Goal: Task Accomplishment & Management: Use online tool/utility

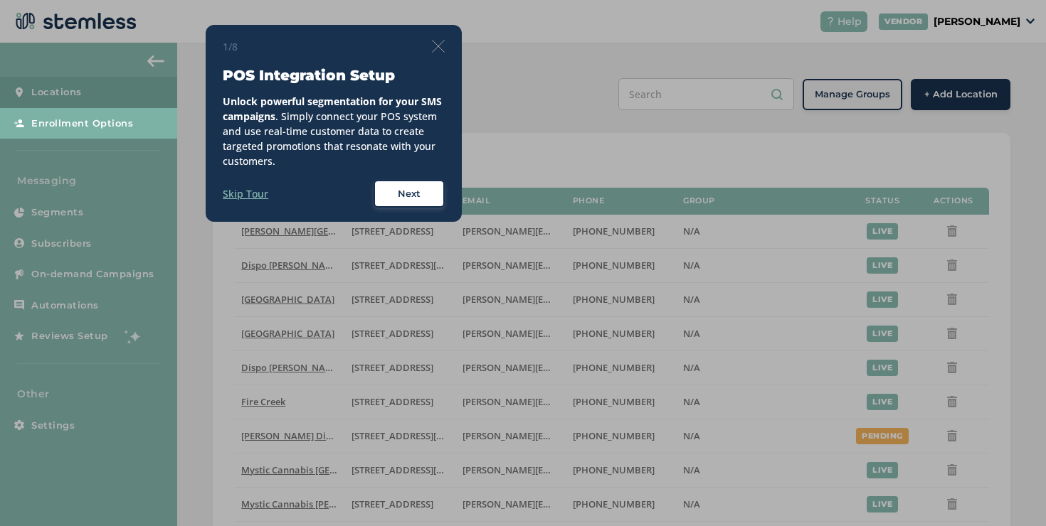
click at [435, 48] on img at bounding box center [438, 46] width 13 height 13
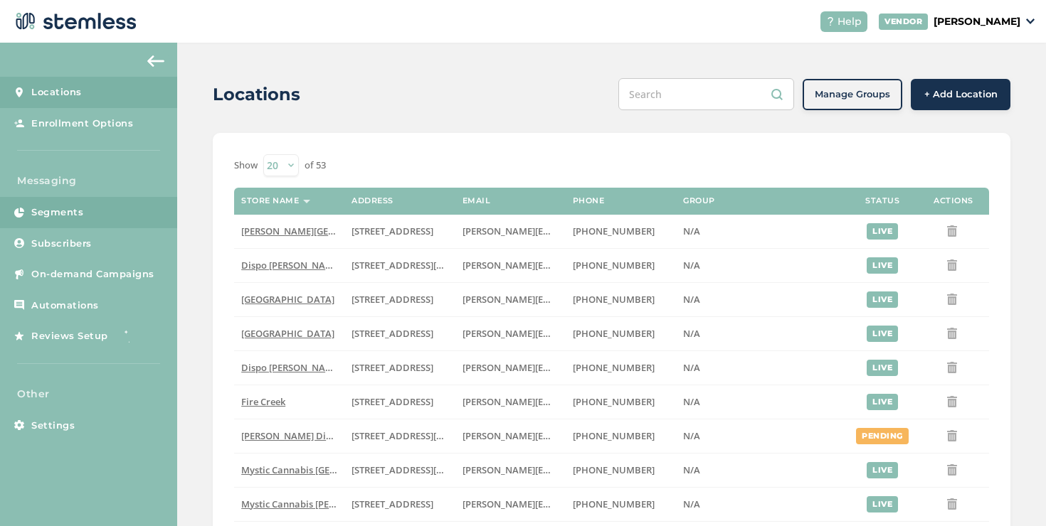
click at [120, 217] on link "Segments" at bounding box center [88, 212] width 177 height 31
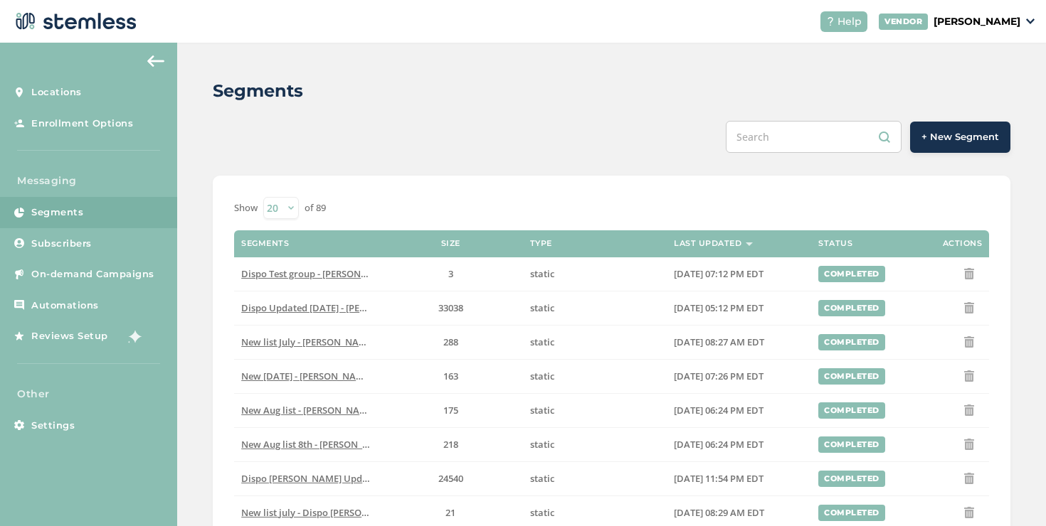
click at [367, 201] on div "Show 20 50 100 of 89" at bounding box center [611, 208] width 755 height 22
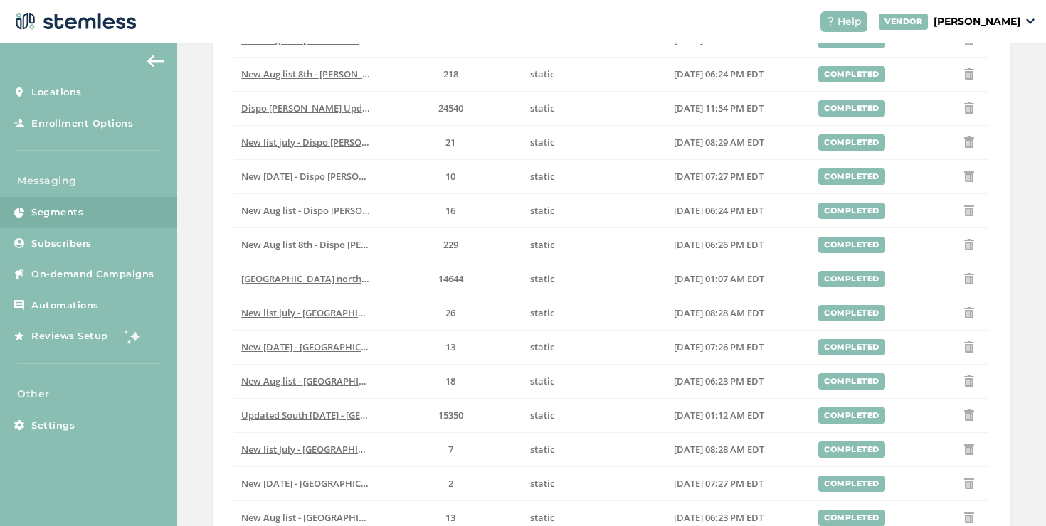
scroll to position [511, 0]
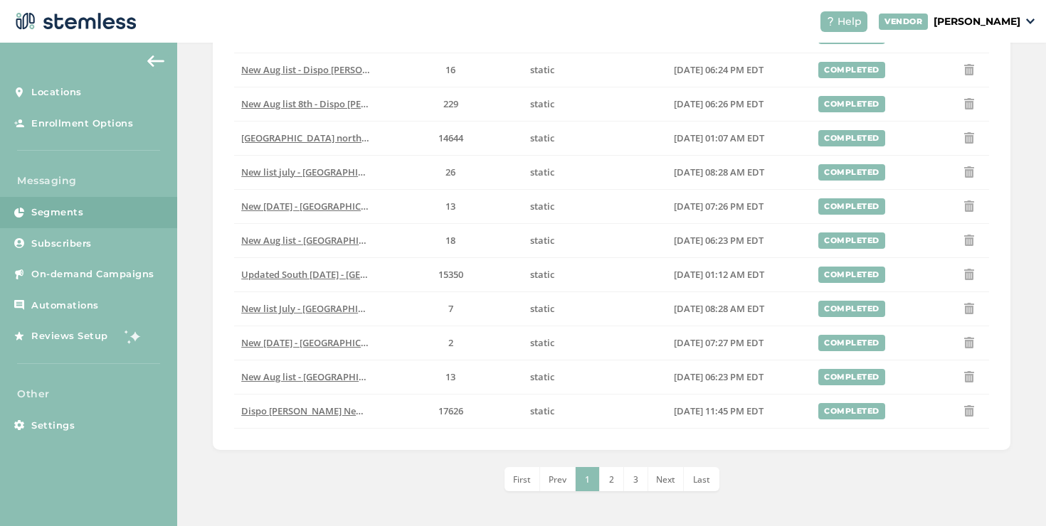
click at [698, 483] on span "Last" at bounding box center [701, 480] width 17 height 12
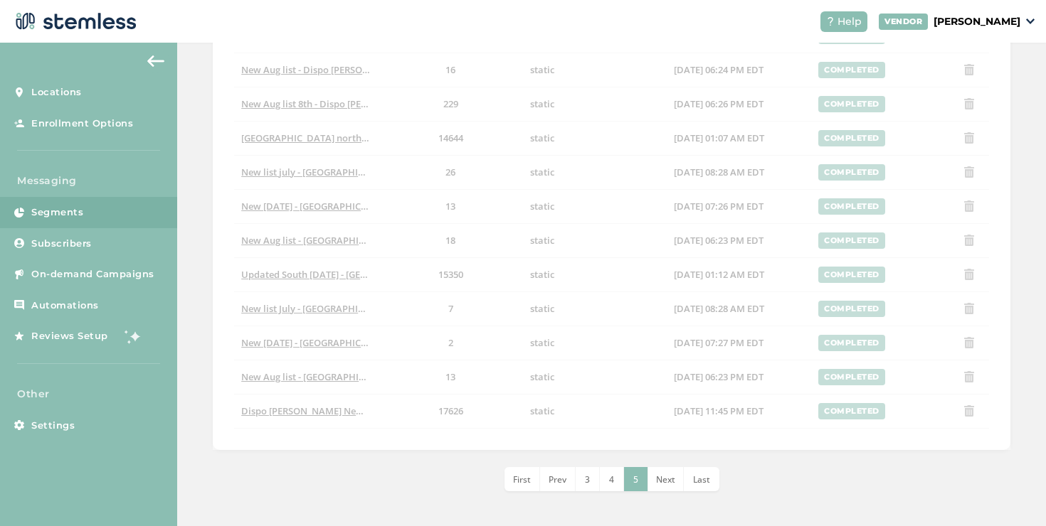
scroll to position [136, 0]
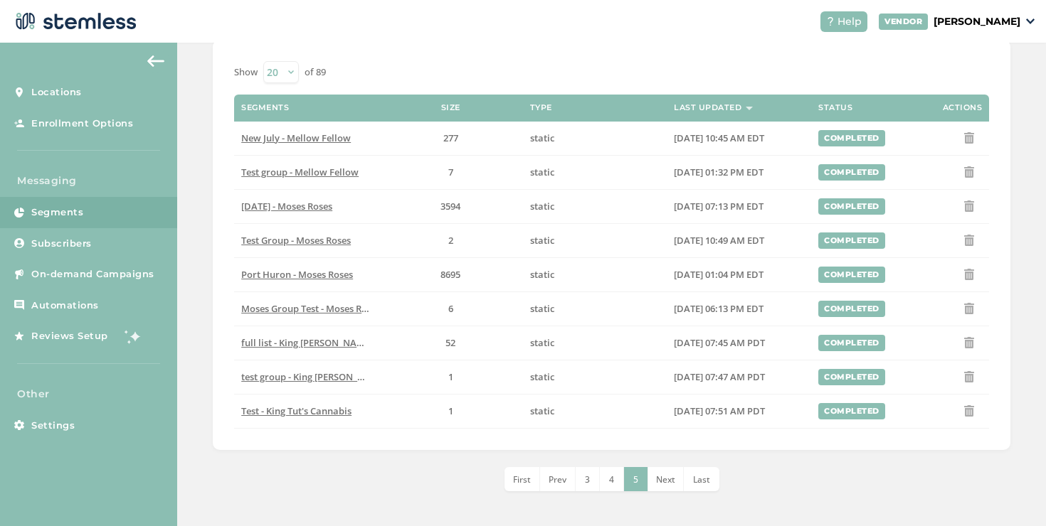
click at [603, 477] on li "4" at bounding box center [612, 479] width 24 height 24
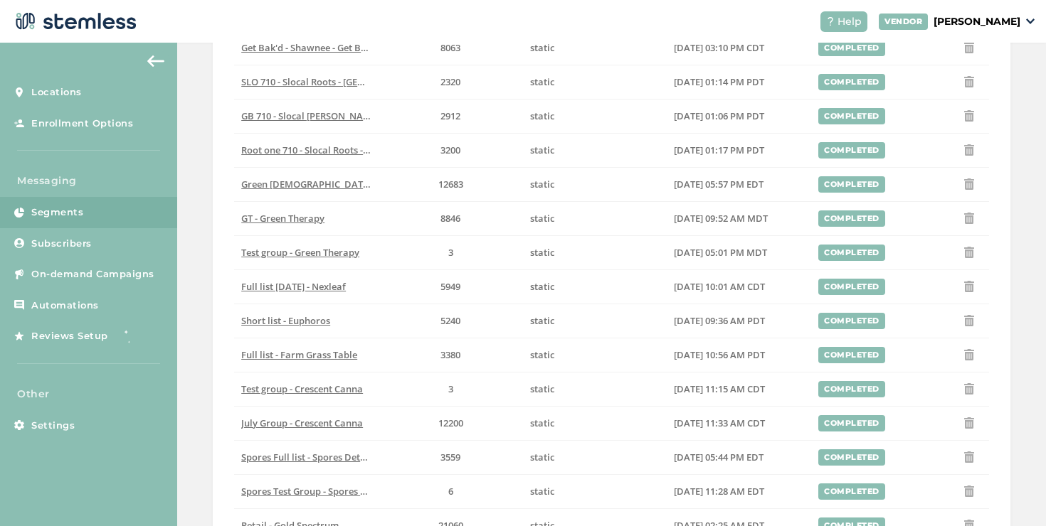
scroll to position [511, 0]
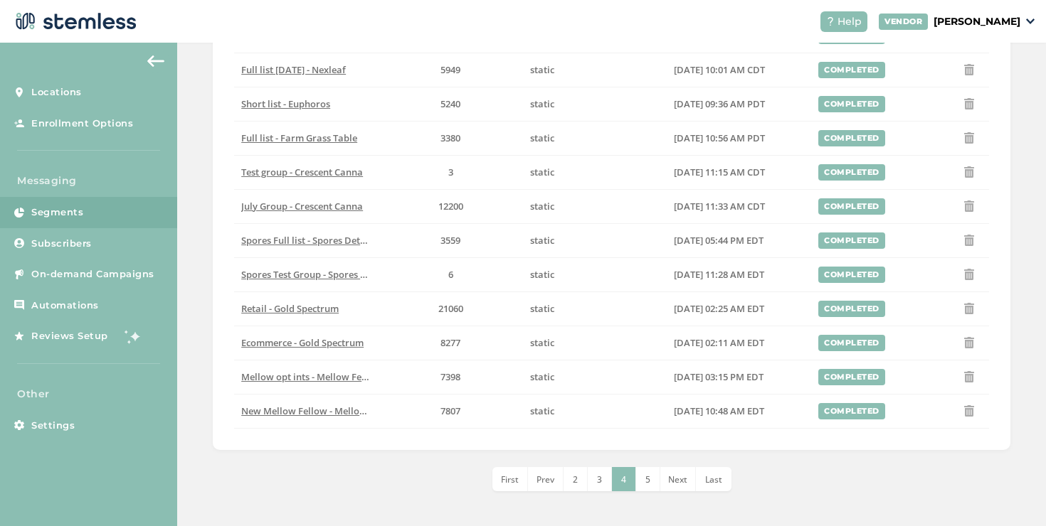
click at [596, 487] on li "3" at bounding box center [599, 479] width 24 height 24
click at [594, 483] on li "2" at bounding box center [587, 479] width 24 height 24
click at [331, 376] on span "DispoJoy - Smokeland - 7.7k - [DATE] - Smokeland" at bounding box center [347, 377] width 213 height 13
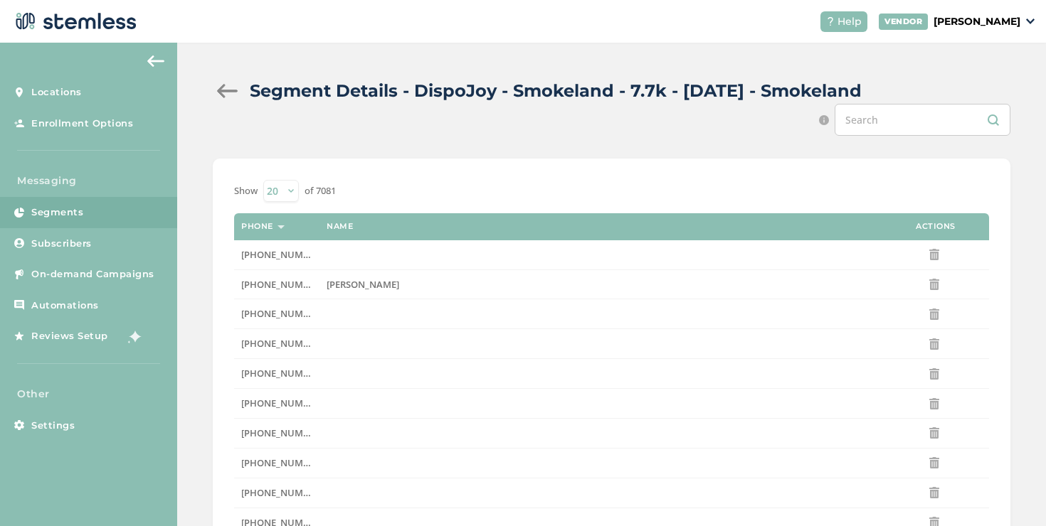
click at [224, 91] on div at bounding box center [227, 91] width 28 height 14
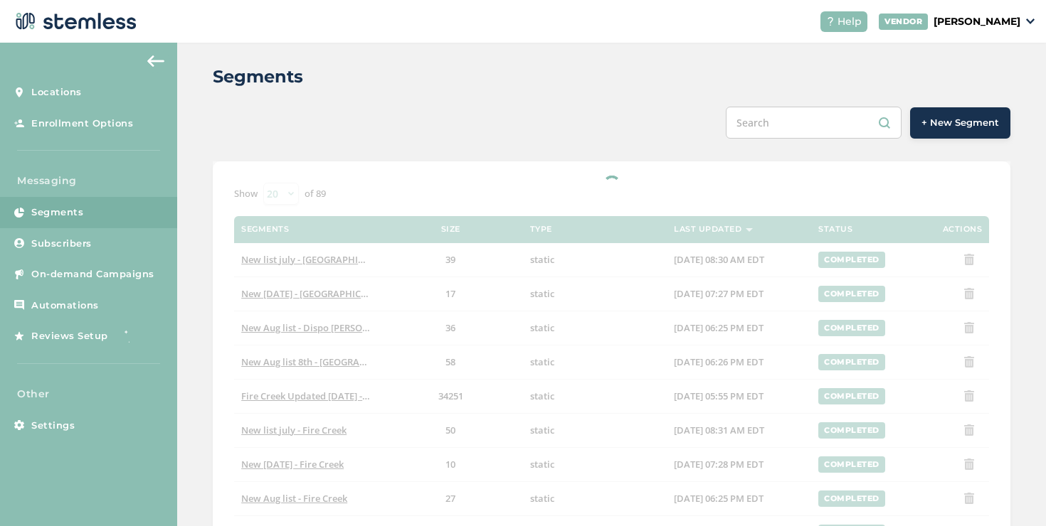
scroll to position [15, 0]
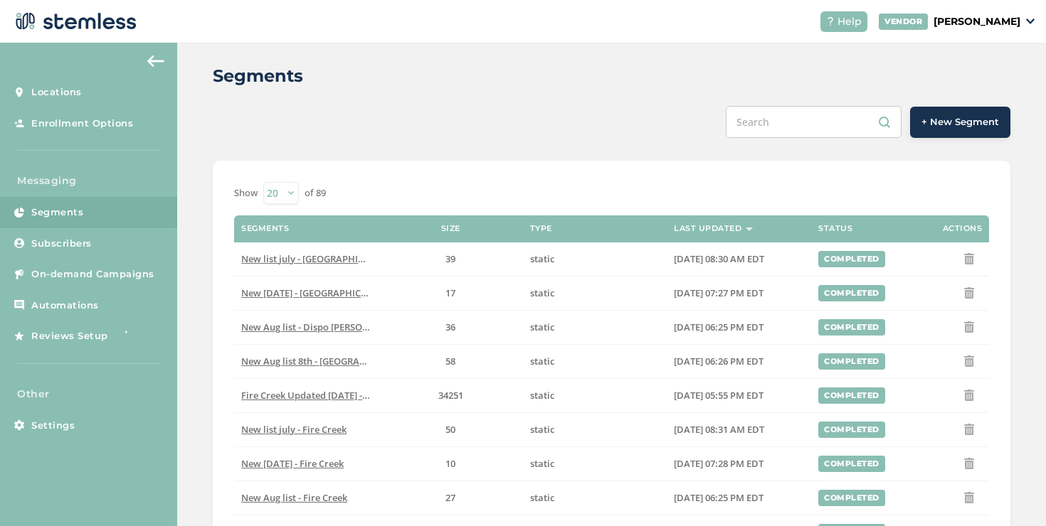
click at [329, 395] on span "Fire Creek Updated [DATE] - Fire Creek" at bounding box center [324, 395] width 167 height 13
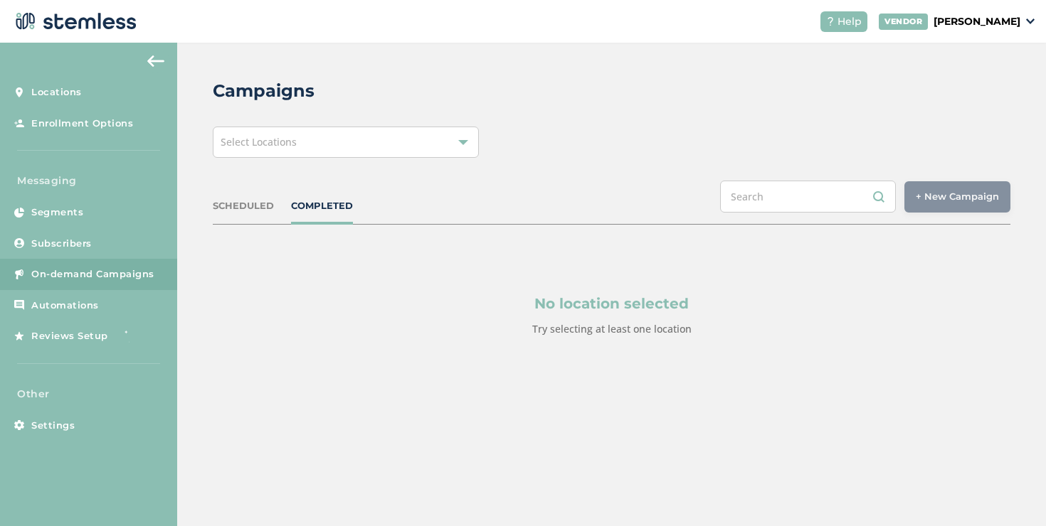
click at [331, 139] on div "Select Locations" at bounding box center [346, 142] width 266 height 31
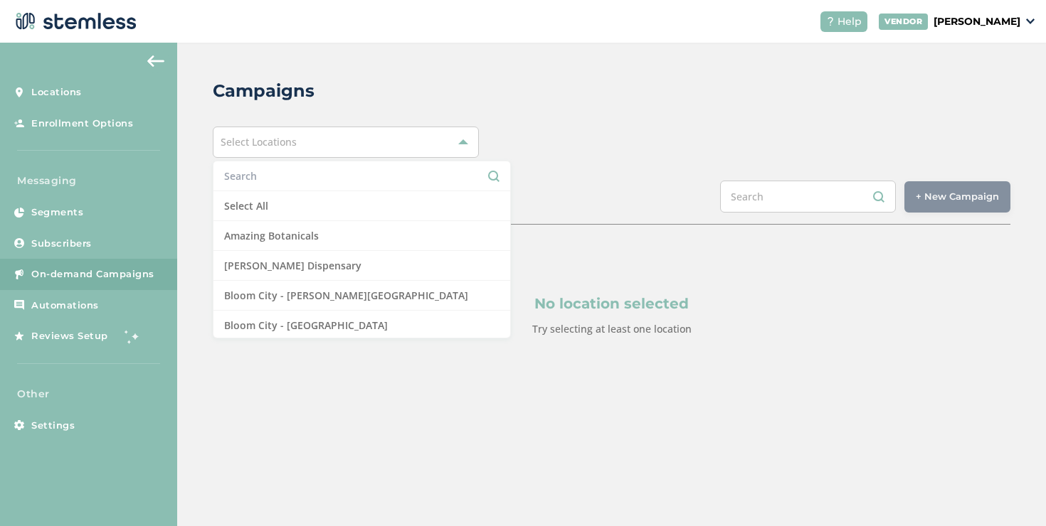
click at [328, 177] on input "text" at bounding box center [361, 176] width 275 height 15
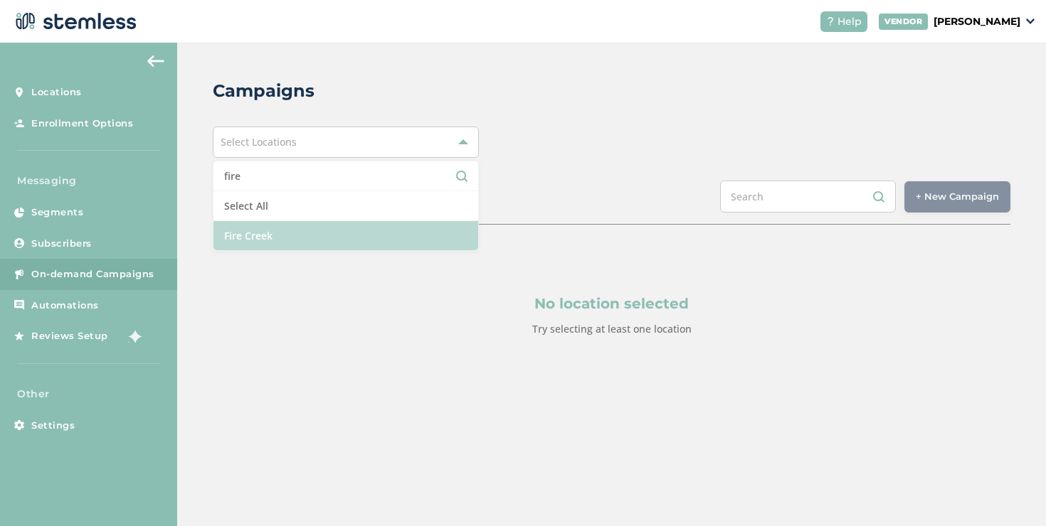
type input "fire"
click at [298, 228] on li "Fire Creek" at bounding box center [345, 235] width 265 height 29
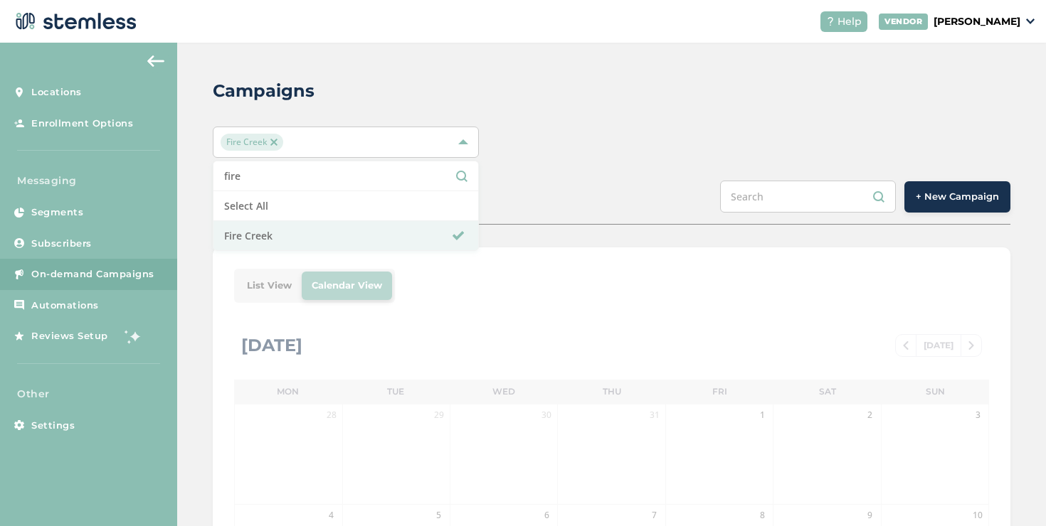
click at [578, 204] on div "SCHEDULED COMPLETED + New Campaign" at bounding box center [611, 203] width 797 height 44
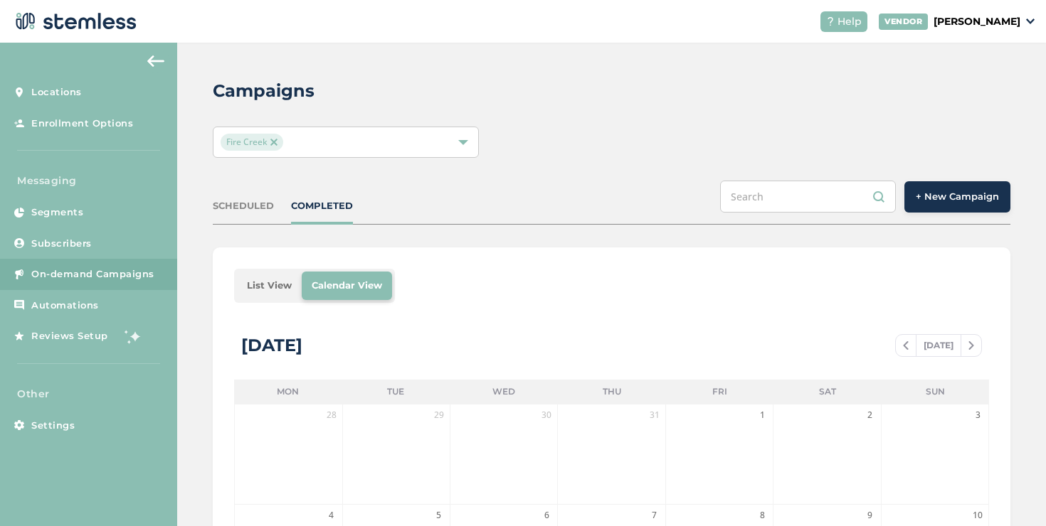
click at [930, 208] on button "+ New Campaign" at bounding box center [957, 196] width 106 height 31
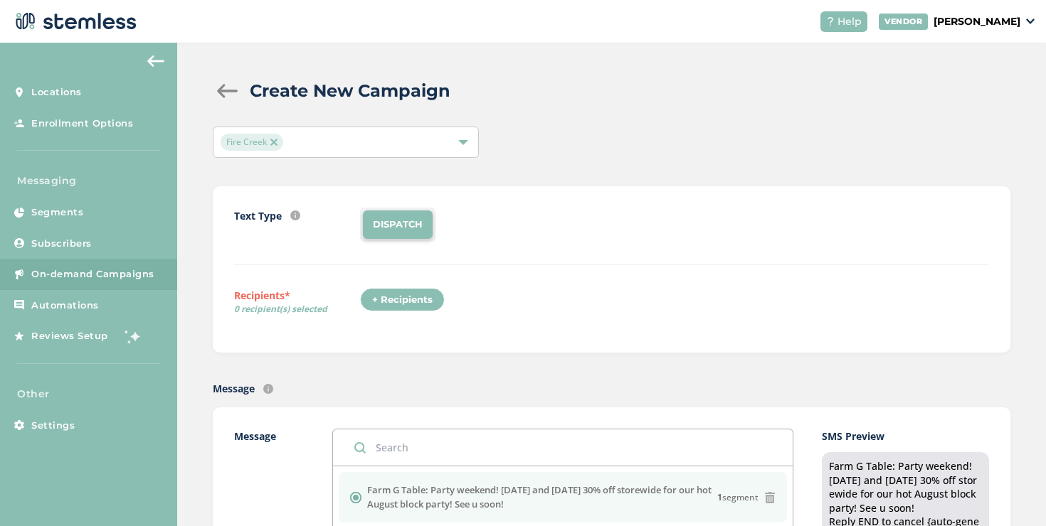
click at [399, 302] on div "+ Recipients" at bounding box center [402, 300] width 85 height 24
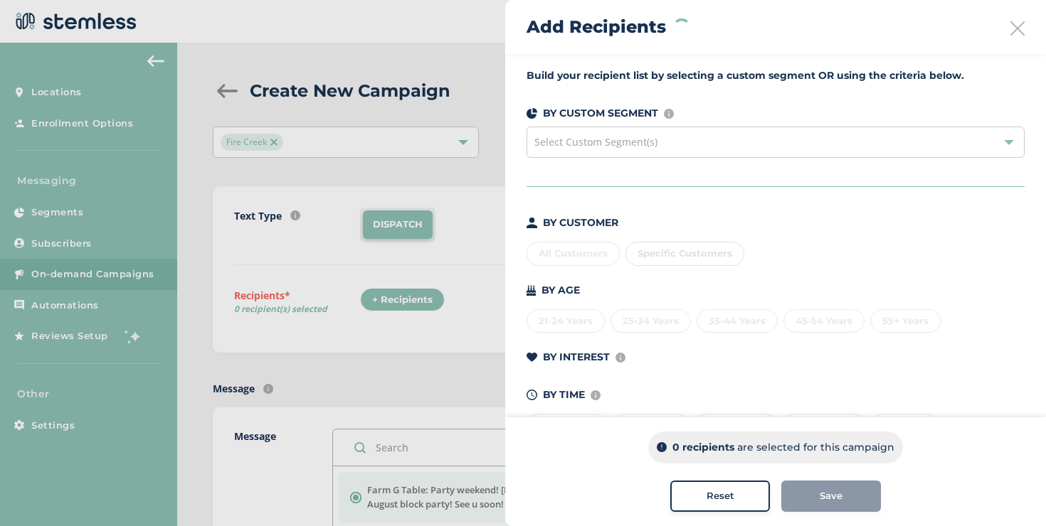
click at [706, 247] on div "Specific Customers" at bounding box center [684, 254] width 119 height 24
click at [698, 253] on div "Specific Customers" at bounding box center [684, 254] width 119 height 24
click at [657, 201] on div "Build your recipient list by selecting a custom segment OR using the criteria b…" at bounding box center [775, 261] width 541 height 415
click at [666, 156] on div "Select Custom Segment(s)" at bounding box center [775, 142] width 498 height 31
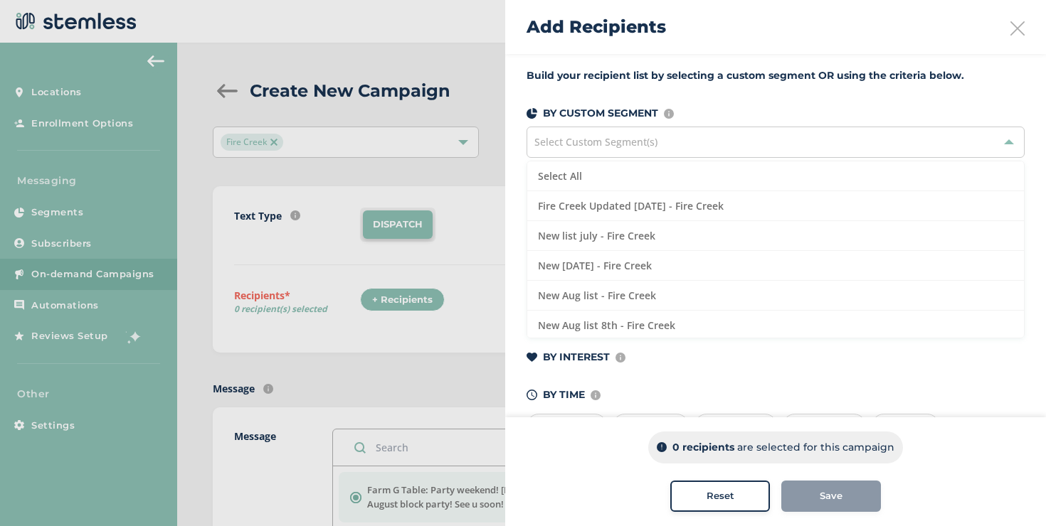
click at [666, 156] on div "Select Custom Segment(s)" at bounding box center [775, 142] width 498 height 31
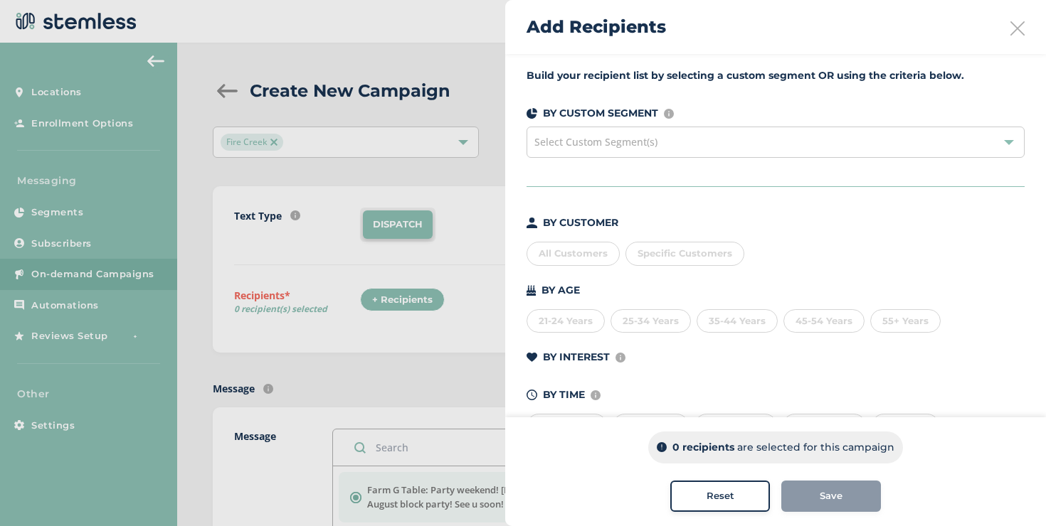
click at [643, 256] on span "Specific Customers" at bounding box center [684, 253] width 95 height 11
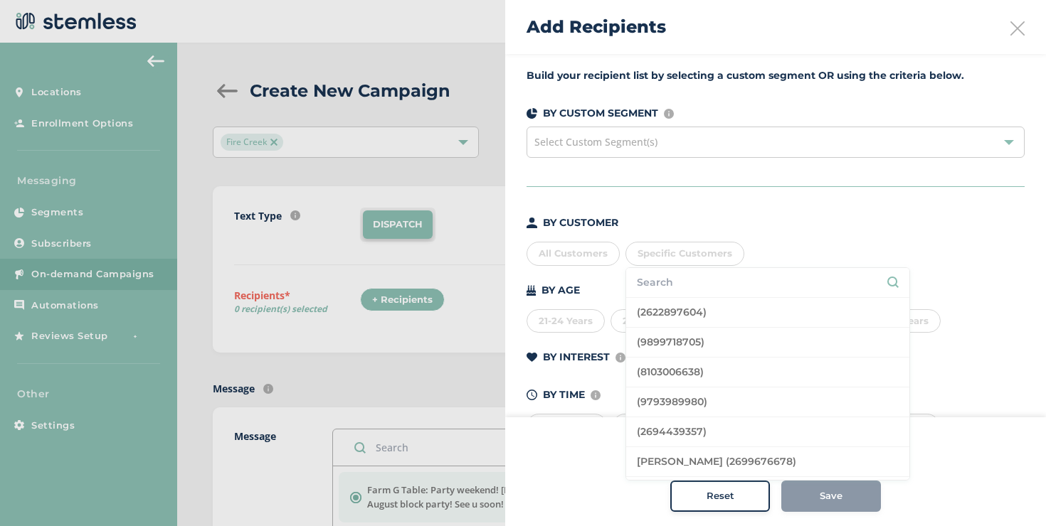
click at [643, 256] on span "Specific Customers" at bounding box center [684, 253] width 95 height 11
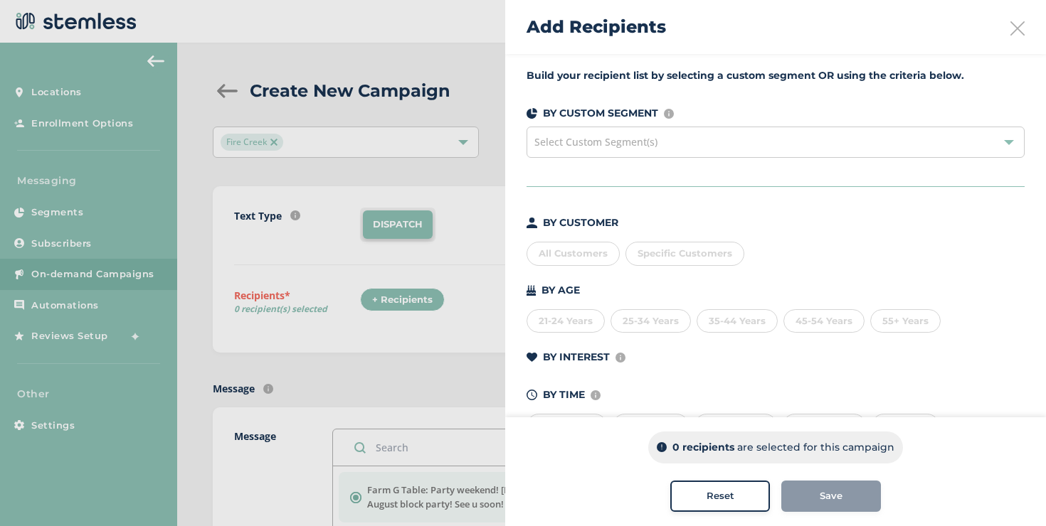
click at [616, 256] on div "All Customers" at bounding box center [572, 254] width 93 height 24
click at [615, 256] on div "All Customers" at bounding box center [572, 254] width 93 height 24
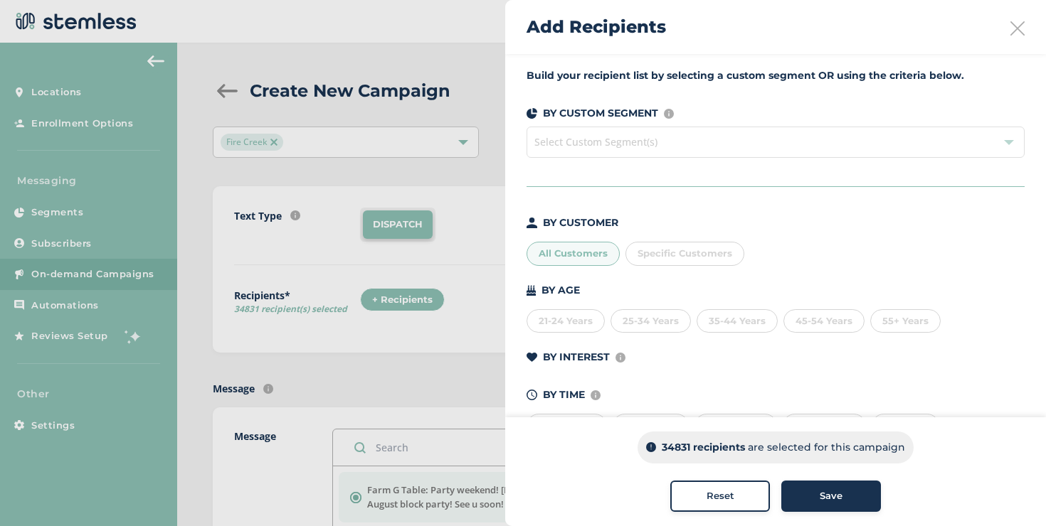
click at [594, 248] on div "All Customers" at bounding box center [572, 254] width 93 height 24
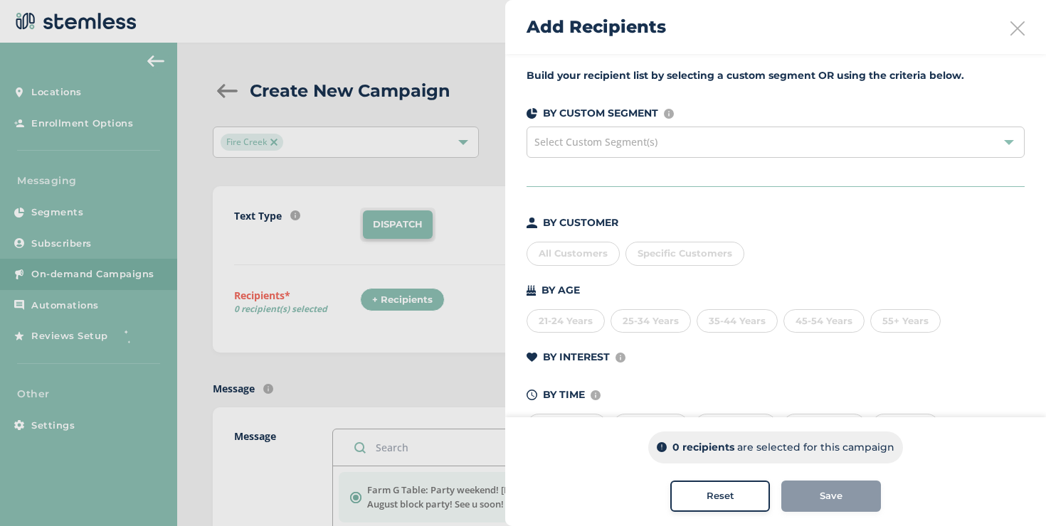
click at [619, 162] on div "Build your recipient list by selecting a custom segment OR using the criteria b…" at bounding box center [775, 261] width 541 height 415
click at [619, 155] on div "Select Custom Segment(s)" at bounding box center [775, 142] width 498 height 31
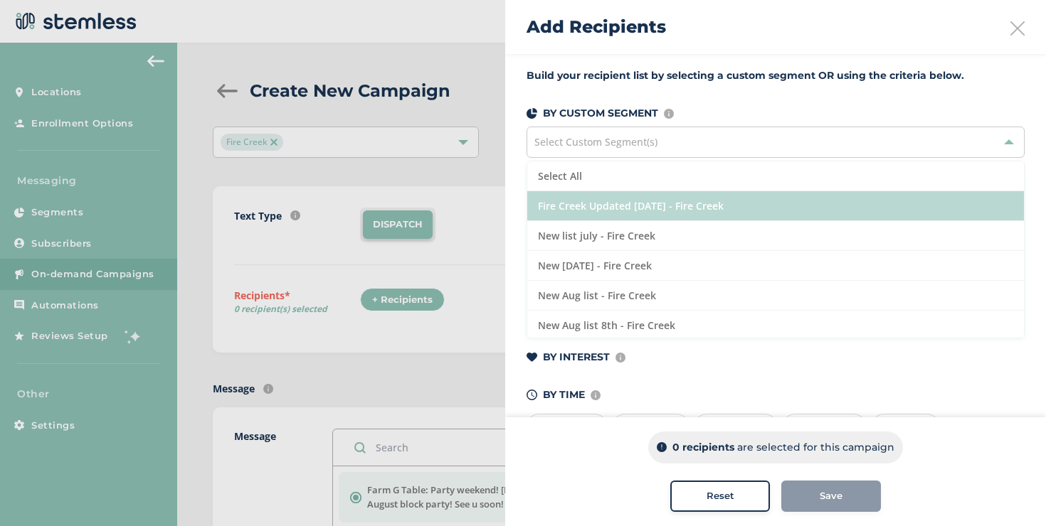
click at [608, 211] on li "Fire Creek Updated [DATE] - Fire Creek" at bounding box center [775, 206] width 496 height 30
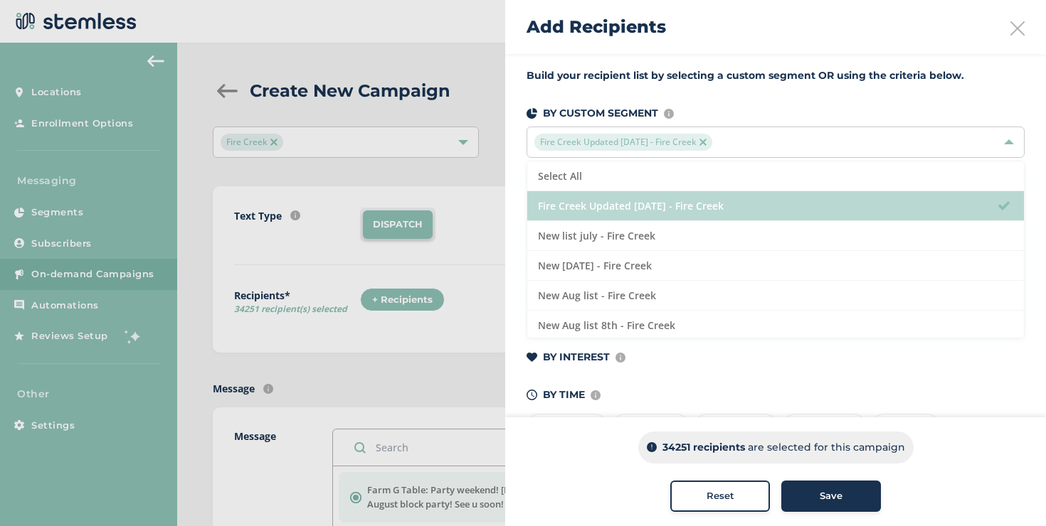
click at [556, 208] on li "Fire Creek Updated [DATE] - Fire Creek" at bounding box center [775, 206] width 496 height 30
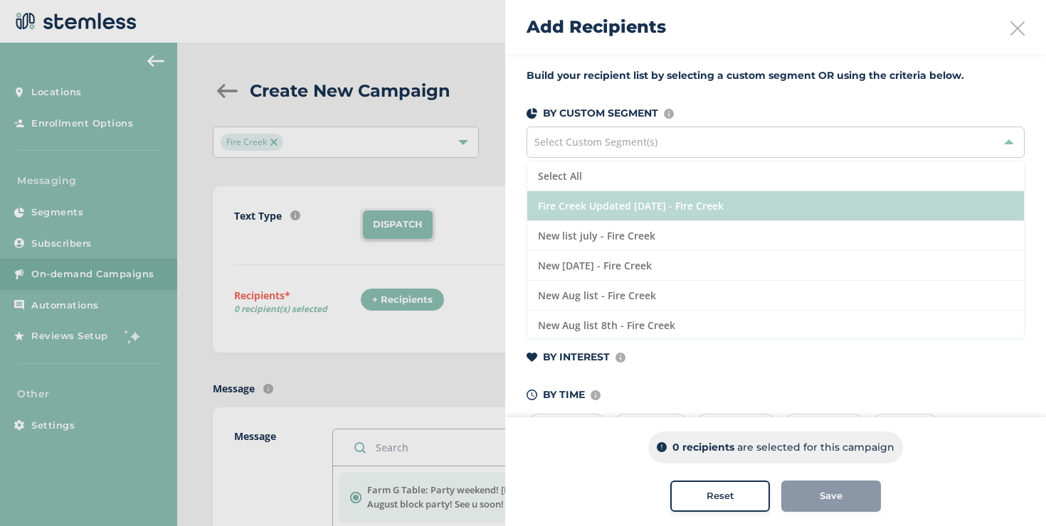
click at [556, 208] on li "Fire Creek Updated [DATE] - Fire Creek" at bounding box center [775, 206] width 496 height 30
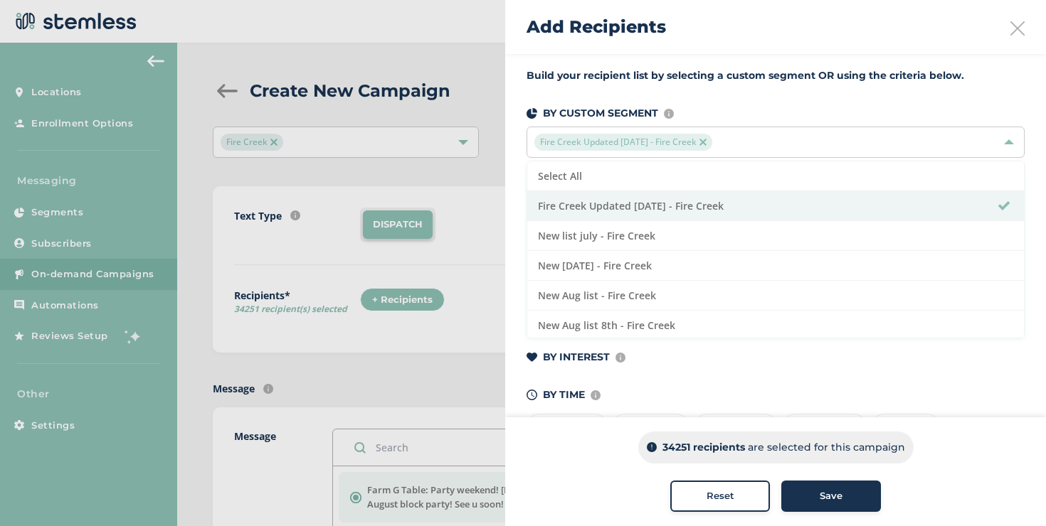
click at [1010, 26] on icon at bounding box center [1017, 28] width 14 height 14
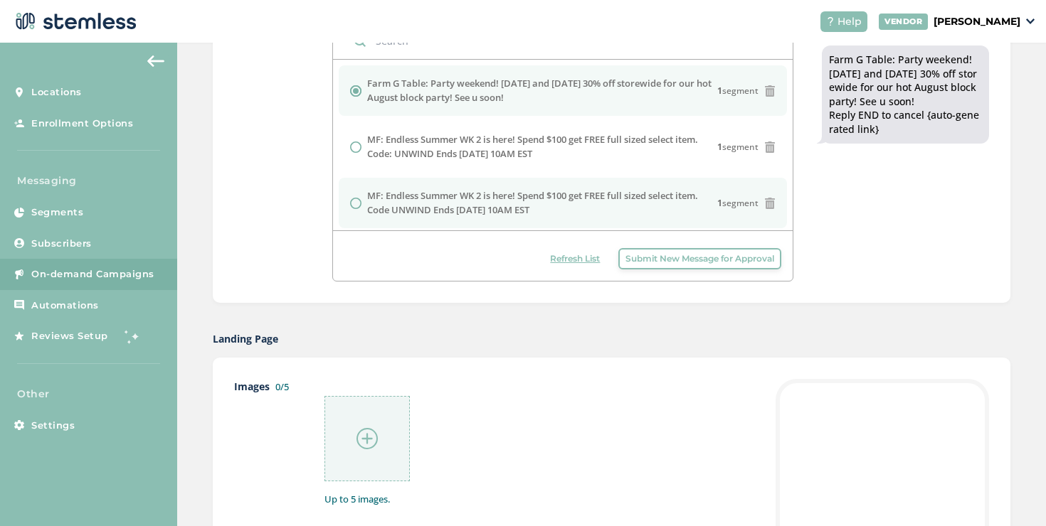
scroll to position [511, 0]
